Goal: Register for event/course

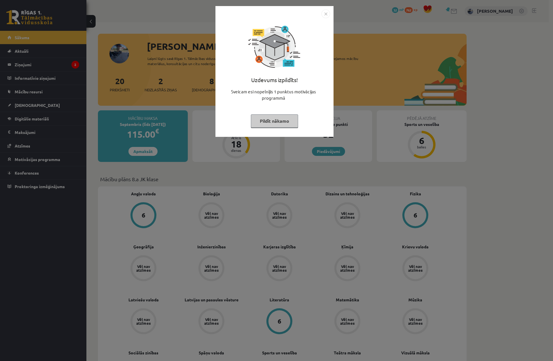
click at [85, 82] on div "Uzdevums izpildīts! Sveicam esi nopelnījis 1 punktus motivācijas programmā Pild…" at bounding box center [276, 180] width 553 height 361
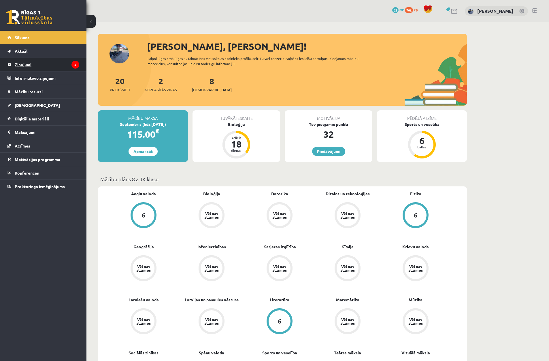
click at [54, 63] on legend "Ziņojumi 2" at bounding box center [47, 64] width 65 height 13
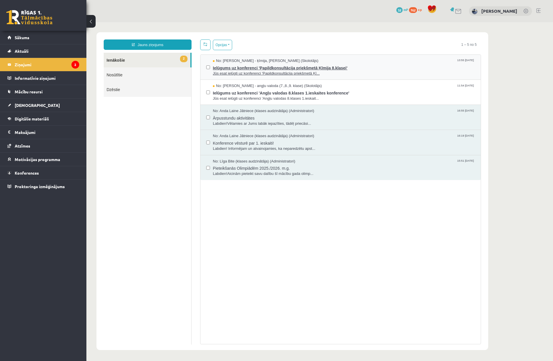
click at [223, 66] on span "Ielūgums uz konferenci 'Papildkonsultācija priekšmetā Ķīmija 8.klasei'" at bounding box center [344, 67] width 262 height 7
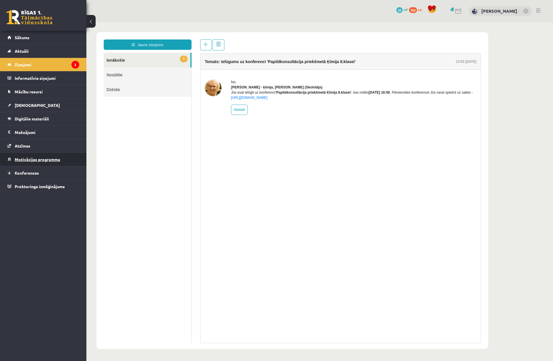
click at [44, 158] on span "Motivācijas programma" at bounding box center [38, 159] width 46 height 5
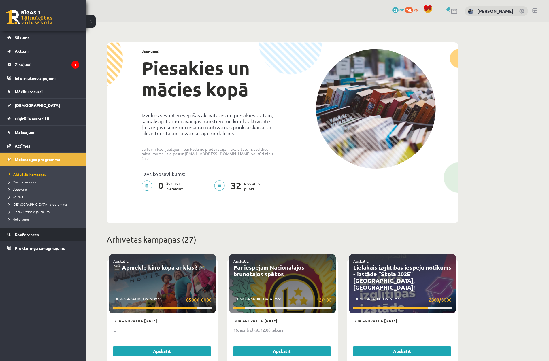
click at [34, 240] on link "Konferences" at bounding box center [43, 234] width 72 height 13
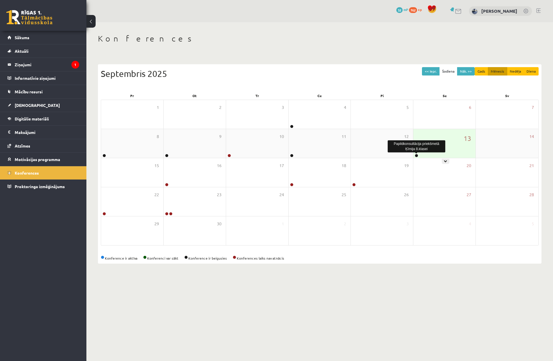
click at [417, 156] on link at bounding box center [416, 155] width 3 height 3
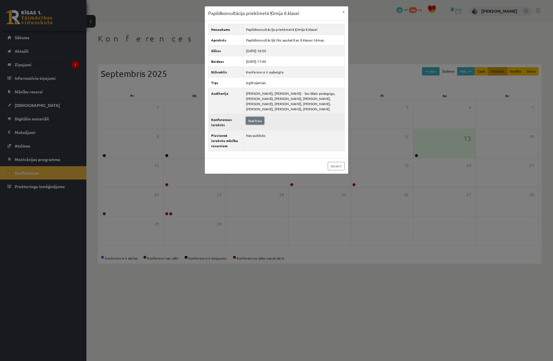
click at [255, 121] on link "Skatīties" at bounding box center [255, 120] width 18 height 7
